Goal: Information Seeking & Learning: Learn about a topic

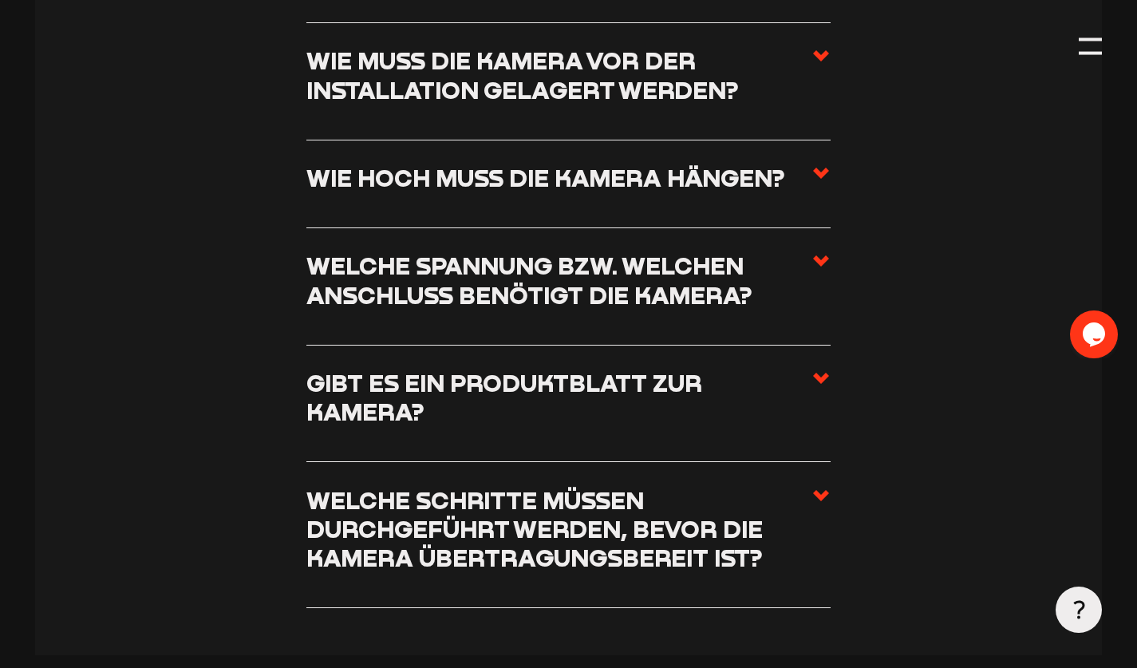
scroll to position [1031, 0]
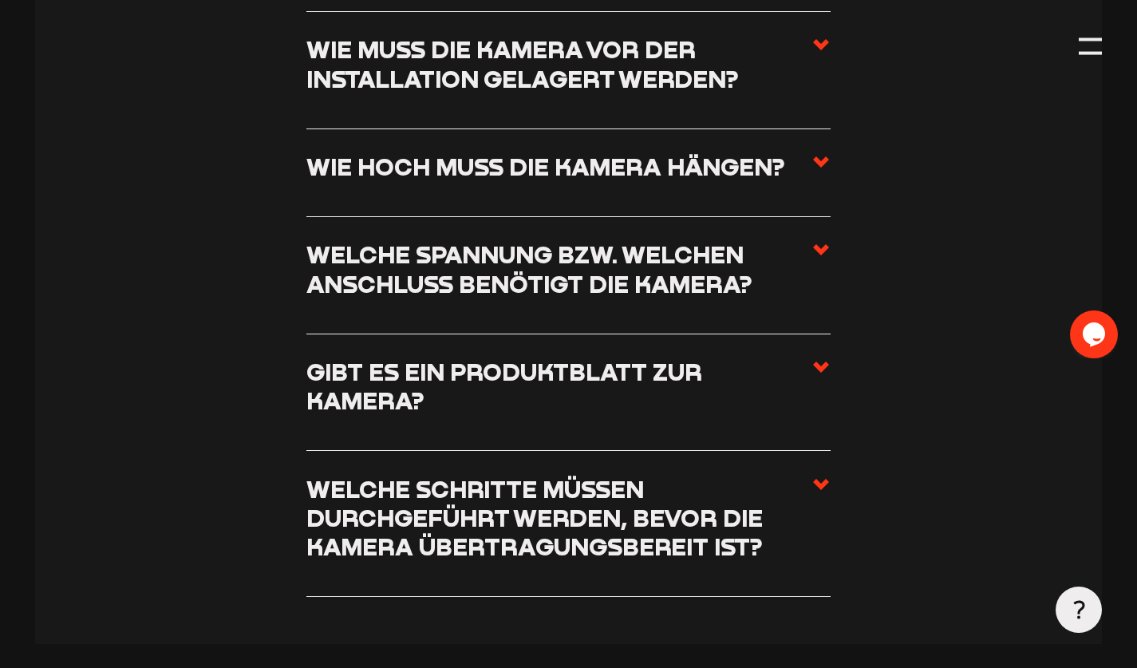
click at [827, 164] on use at bounding box center [821, 161] width 16 height 11
click at [0, 0] on input "Wie hoch muss die Kamera hängen?" at bounding box center [0, 0] width 0 height 0
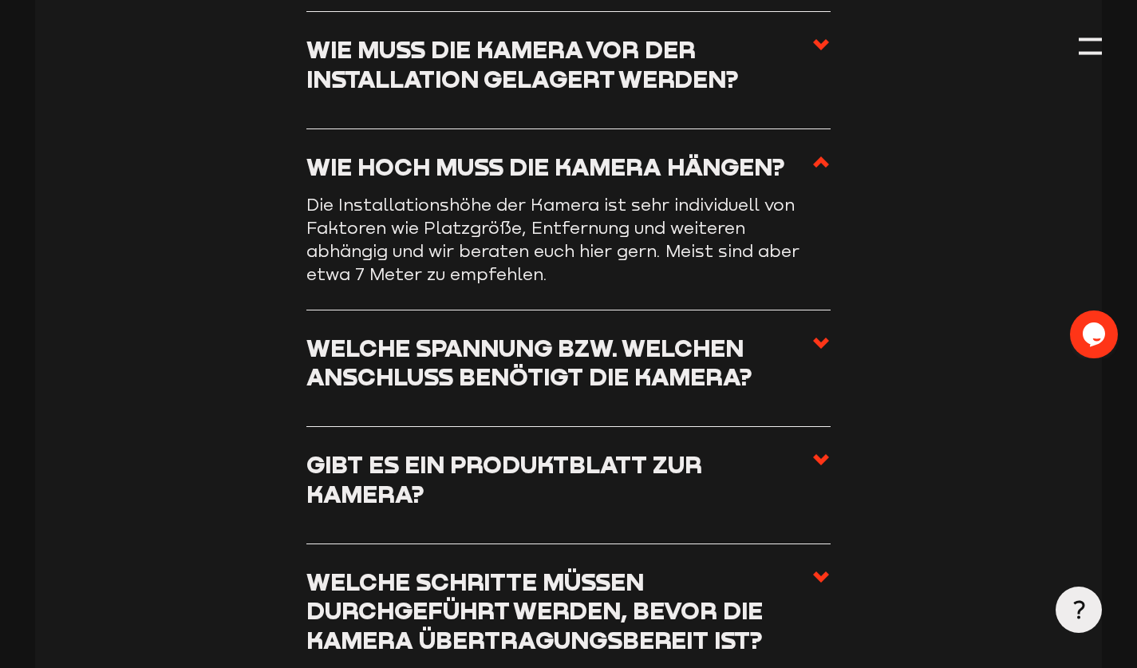
click at [817, 168] on use at bounding box center [821, 161] width 16 height 11
click at [0, 0] on input "Wie hoch muss die Kamera hängen?" at bounding box center [0, 0] width 0 height 0
click at [817, 158] on icon at bounding box center [821, 161] width 19 height 19
click at [0, 0] on input "Wie hoch muss die Kamera hängen?" at bounding box center [0, 0] width 0 height 0
click at [772, 186] on label "Wie hoch muss die Kamera hängen?" at bounding box center [568, 172] width 525 height 41
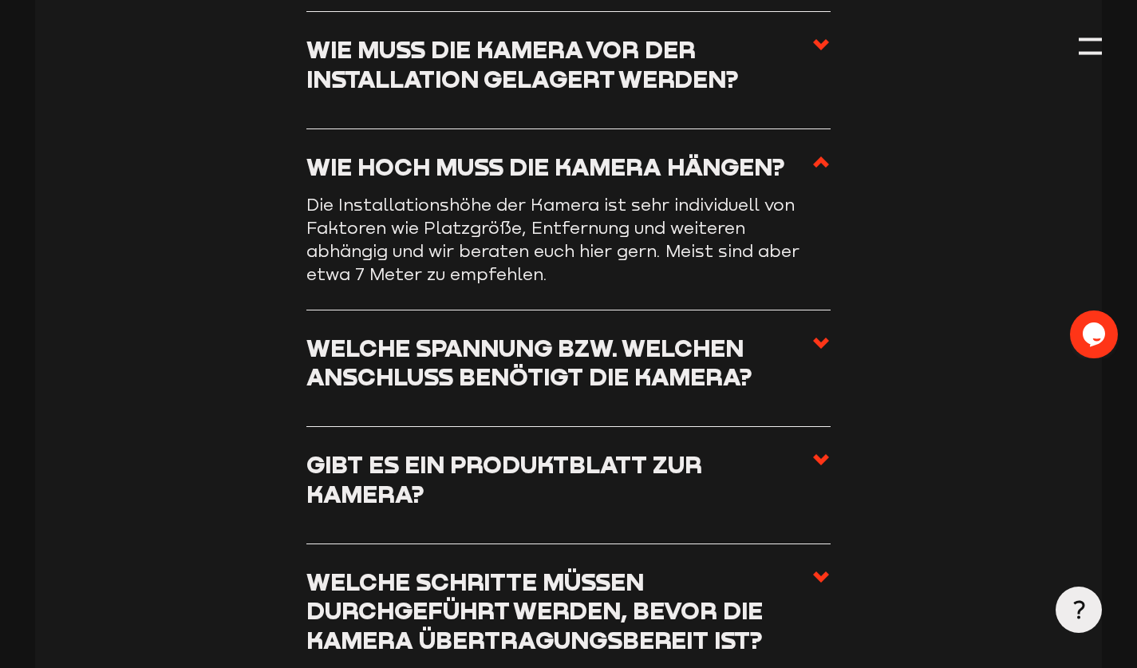
click at [0, 0] on input "Wie hoch muss die Kamera hängen?" at bounding box center [0, 0] width 0 height 0
click at [818, 171] on icon at bounding box center [821, 161] width 19 height 19
click at [0, 0] on input "Wie hoch muss die Kamera hängen?" at bounding box center [0, 0] width 0 height 0
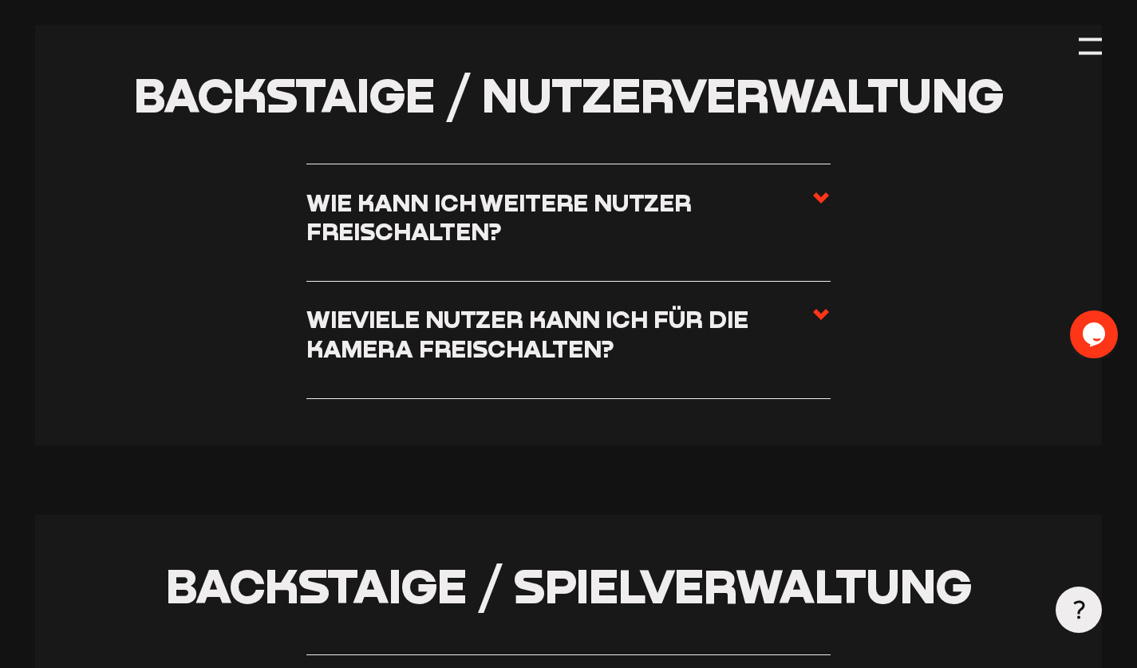
scroll to position [3641, 0]
click at [417, 243] on h3 "Wie kann ich weitere Nutzer freischalten?" at bounding box center [559, 218] width 506 height 58
click at [0, 0] on input "Wie kann ich weitere Nutzer freischalten?" at bounding box center [0, 0] width 0 height 0
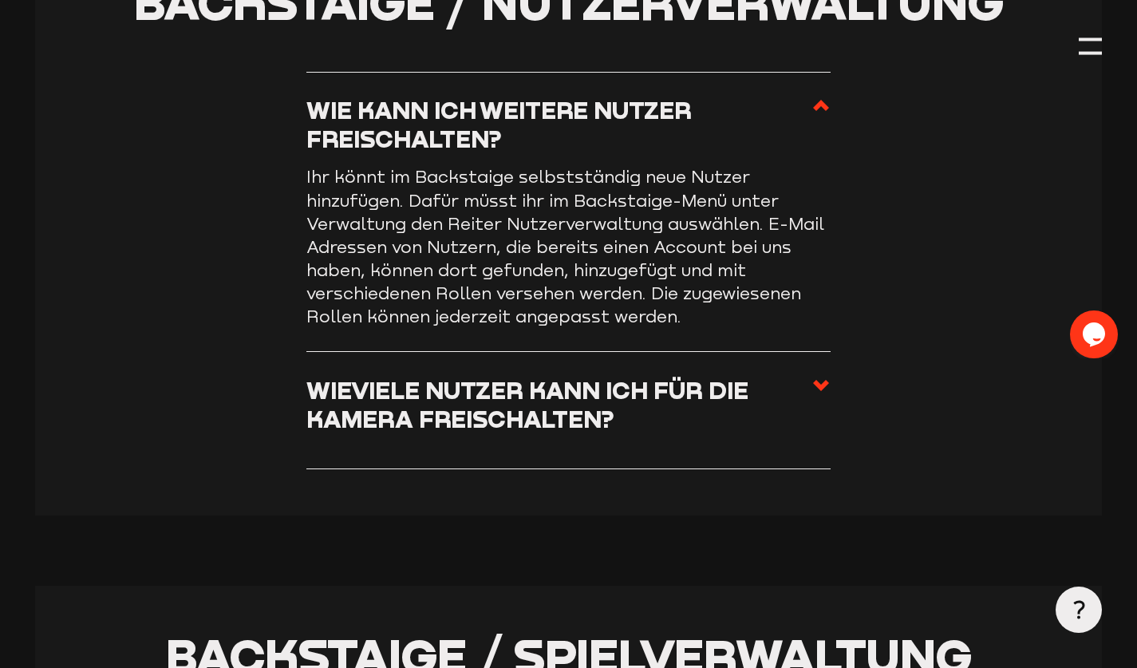
scroll to position [3548, 0]
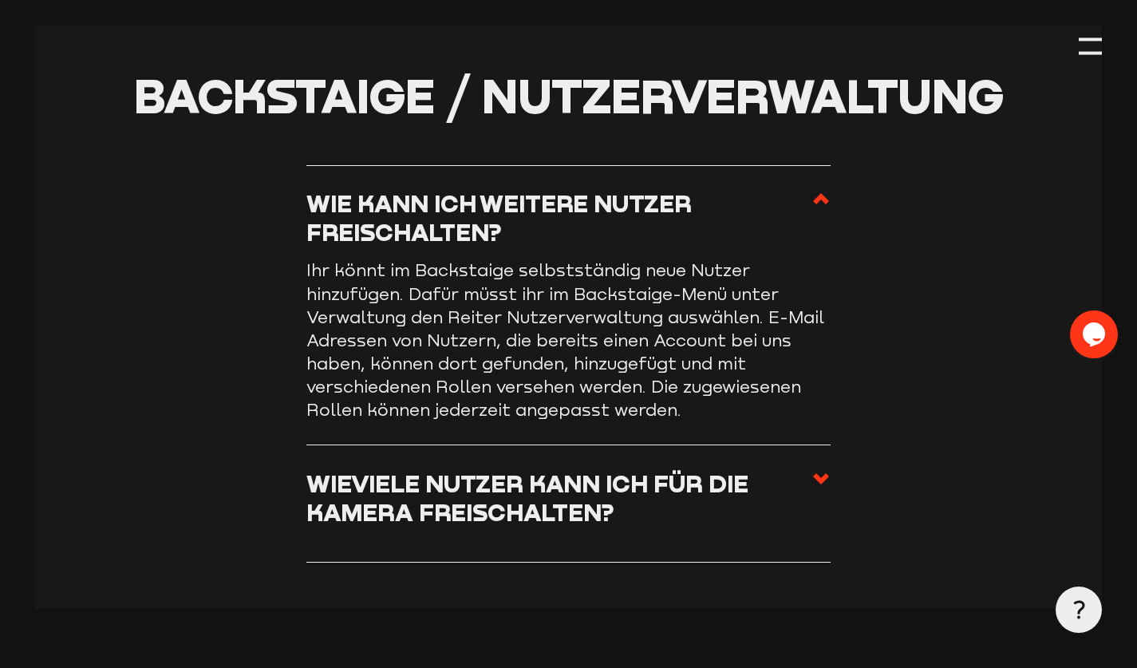
click at [209, 310] on section "Backstaige / Nutzerverwaltung Wie kann ich weitere Nutzer freischalten? Ihr kön…" at bounding box center [569, 317] width 1068 height 583
click at [820, 516] on span at bounding box center [821, 503] width 19 height 69
click at [0, 0] on input "Wieviele Nutzer kann ich für die Kamera freischalten?" at bounding box center [0, 0] width 0 height 0
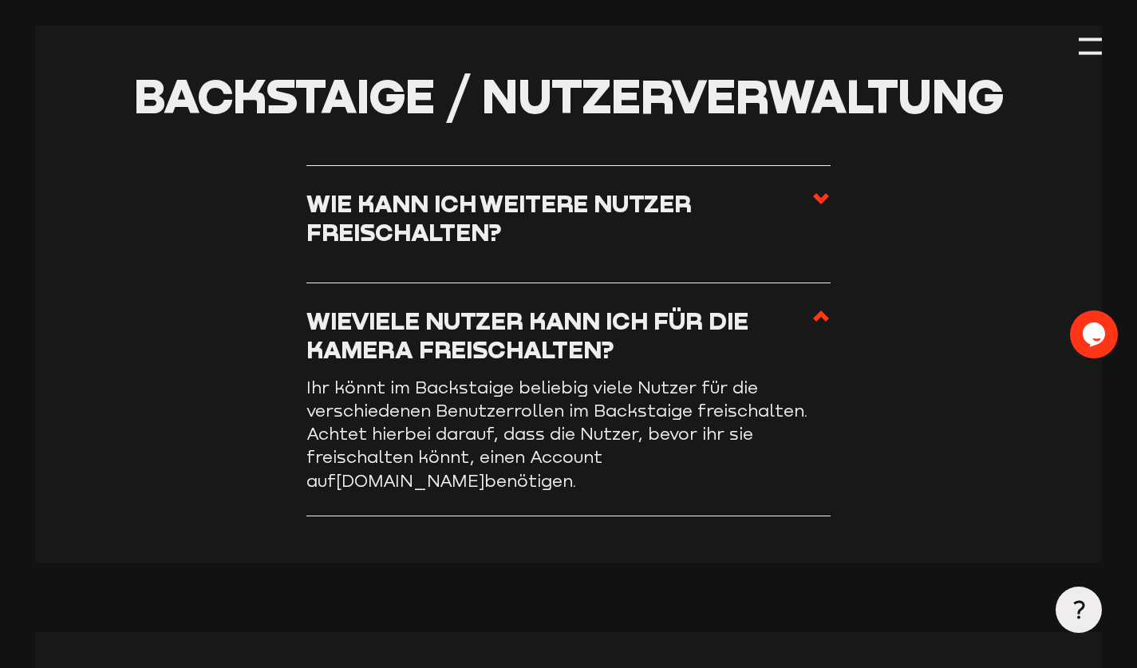
click at [392, 353] on h3 "Wieviele Nutzer kann ich für die Kamera freischalten?" at bounding box center [559, 335] width 506 height 58
click at [0, 0] on input "Wieviele Nutzer kann ich für die Kamera freischalten?" at bounding box center [0, 0] width 0 height 0
click at [830, 317] on icon at bounding box center [821, 315] width 19 height 19
click at [0, 0] on input "Wieviele Nutzer kann ich für die Kamera freischalten?" at bounding box center [0, 0] width 0 height 0
